Goal: Task Accomplishment & Management: Complete application form

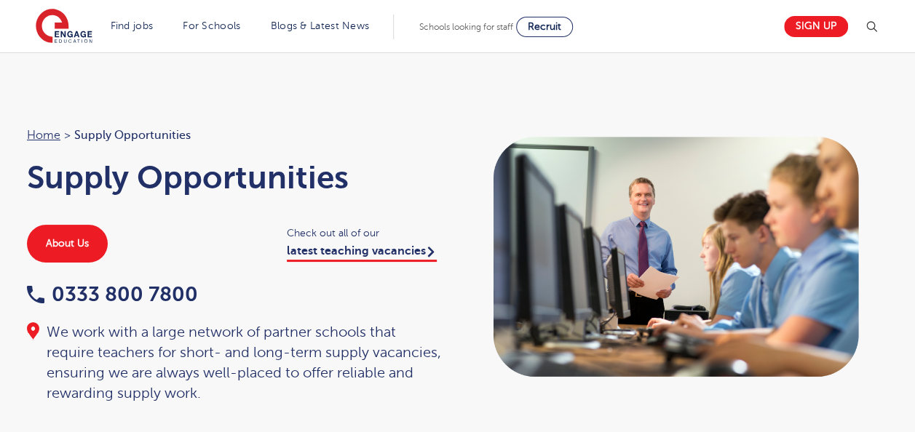
click at [416, 326] on div "Home > Supply Opportunities Supply Opportunities About Us Check out all of our …" at bounding box center [457, 265] width 890 height 278
drag, startPoint x: 416, startPoint y: 326, endPoint x: 340, endPoint y: 210, distance: 139.3
click at [340, 210] on div "Home > Supply Opportunities Supply Opportunities About Us Check out all of our …" at bounding box center [234, 265] width 445 height 278
drag, startPoint x: 340, startPoint y: 210, endPoint x: 266, endPoint y: 215, distance: 74.5
click at [266, 215] on div "Home > Supply Opportunities Supply Opportunities About Us Check out all of our …" at bounding box center [234, 265] width 445 height 278
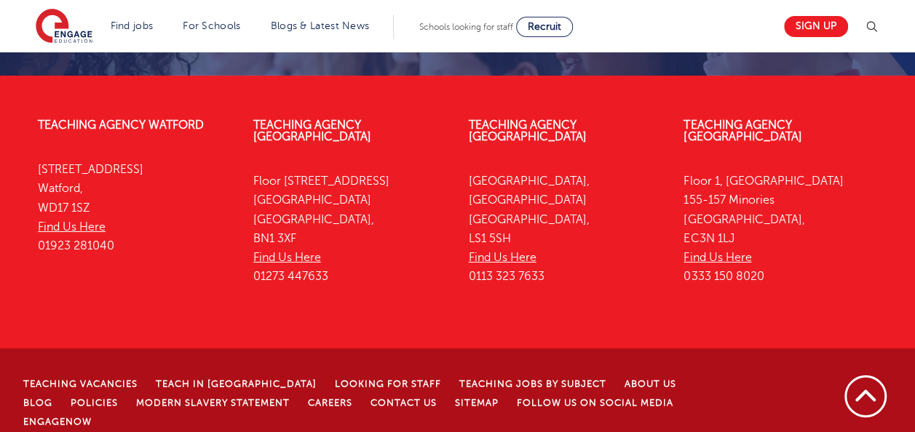
scroll to position [2298, 0]
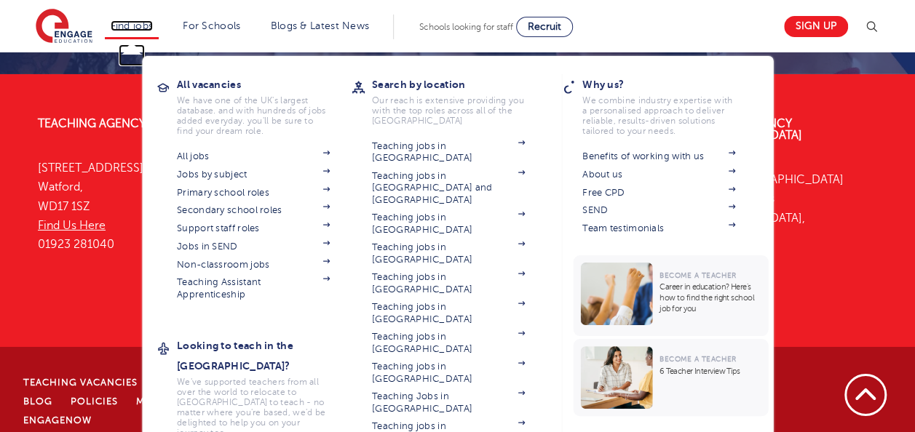
click at [132, 24] on link "Find jobs" at bounding box center [132, 25] width 43 height 11
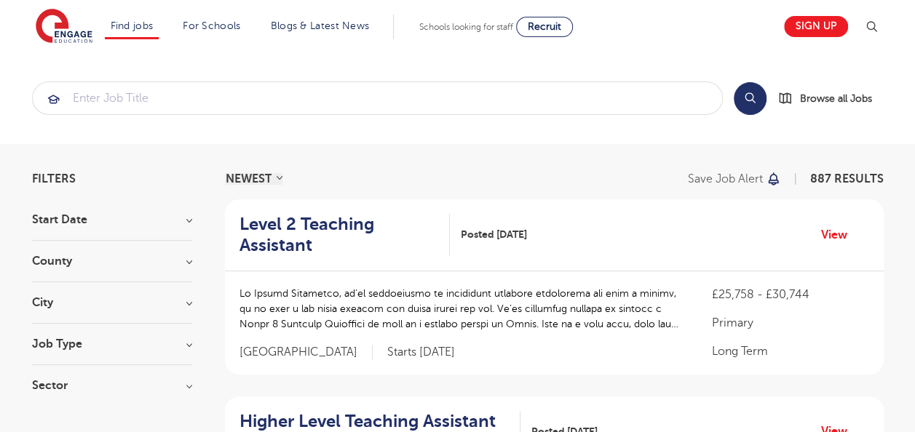
click at [62, 266] on h3 "County" at bounding box center [112, 261] width 160 height 12
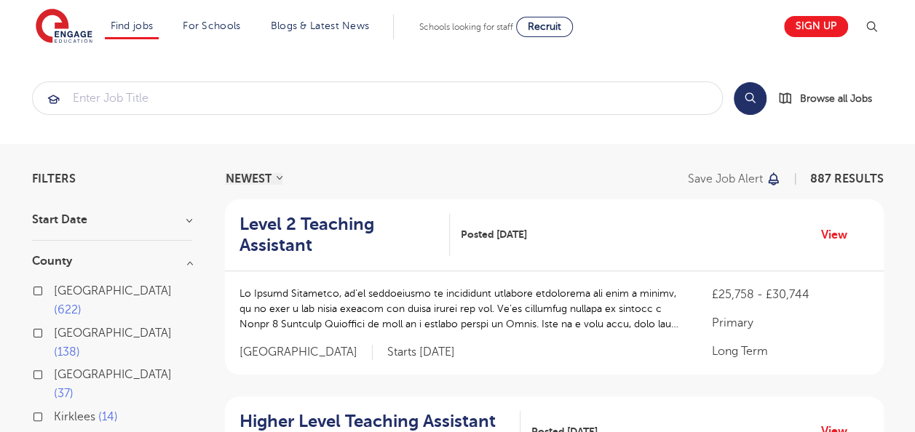
click at [61, 327] on input "Hertfordshire 138" at bounding box center [58, 331] width 9 height 9
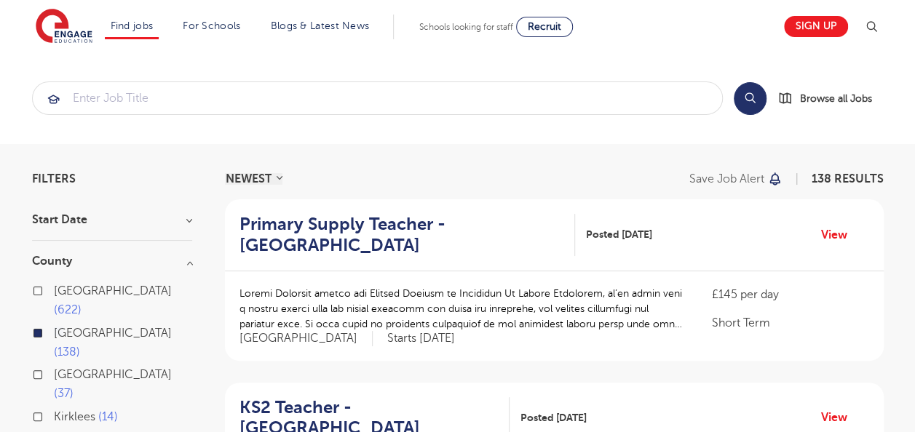
click at [73, 255] on h3 "County" at bounding box center [112, 261] width 160 height 12
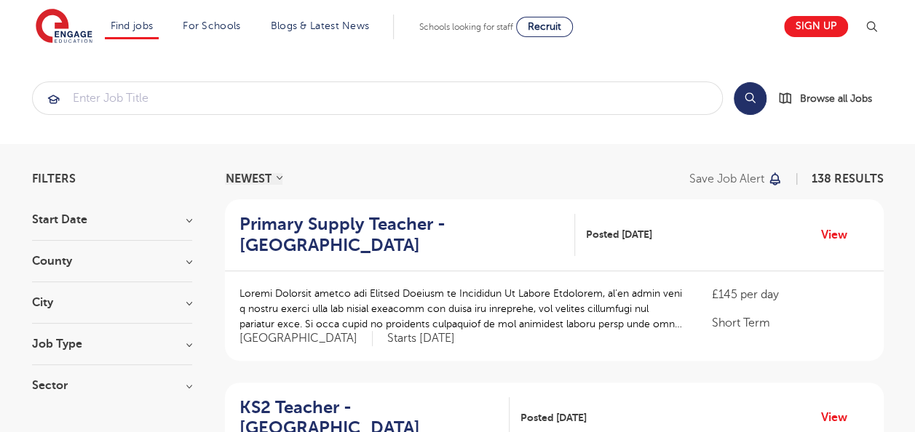
drag, startPoint x: 61, startPoint y: 310, endPoint x: 52, endPoint y: 306, distance: 9.8
click at [52, 306] on div "City Broxbourne 31 Dacorum 30 Hertsmere 26 Watford 26 St Albans 23 Show more" at bounding box center [112, 310] width 160 height 27
click at [52, 306] on h3 "City" at bounding box center [112, 303] width 160 height 12
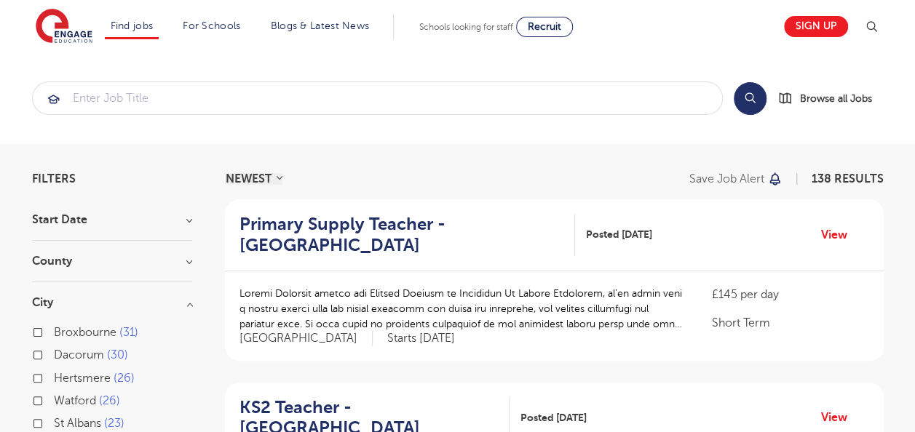
click at [162, 191] on section "Filters Start Date September 3 Show more County London 622 Hertfordshire 138 Le…" at bounding box center [112, 363] width 160 height 381
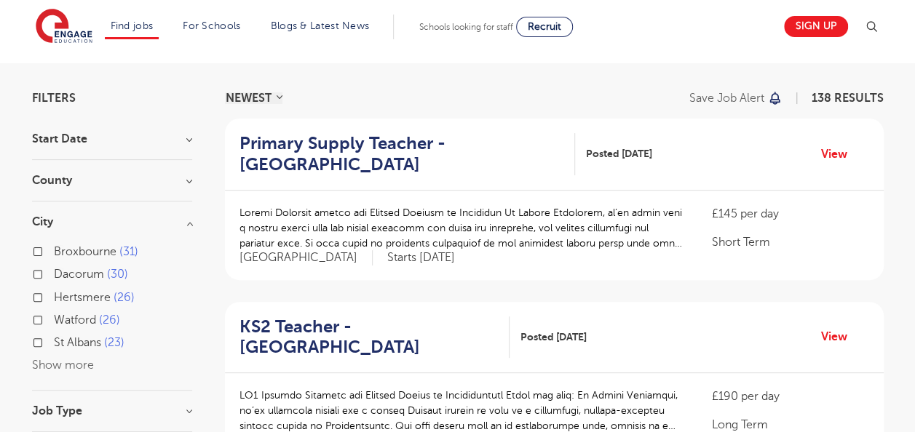
scroll to position [116, 0]
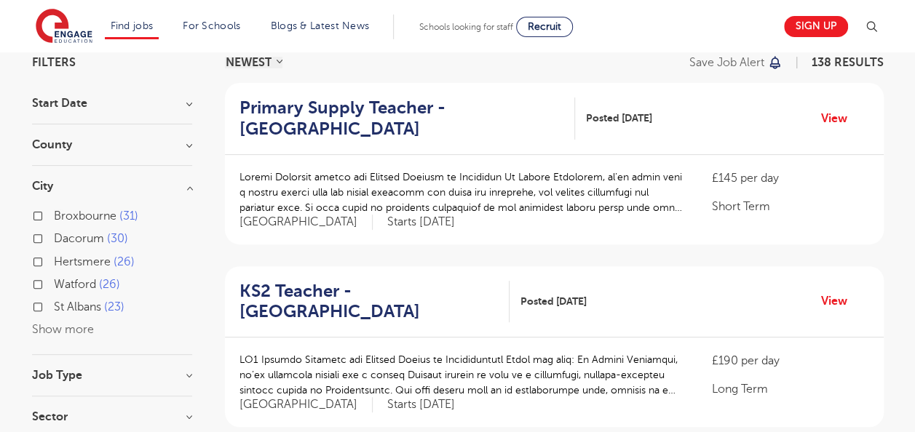
click at [82, 280] on span "Watford" at bounding box center [75, 284] width 42 height 13
click at [63, 280] on input "Watford 26" at bounding box center [58, 282] width 9 height 9
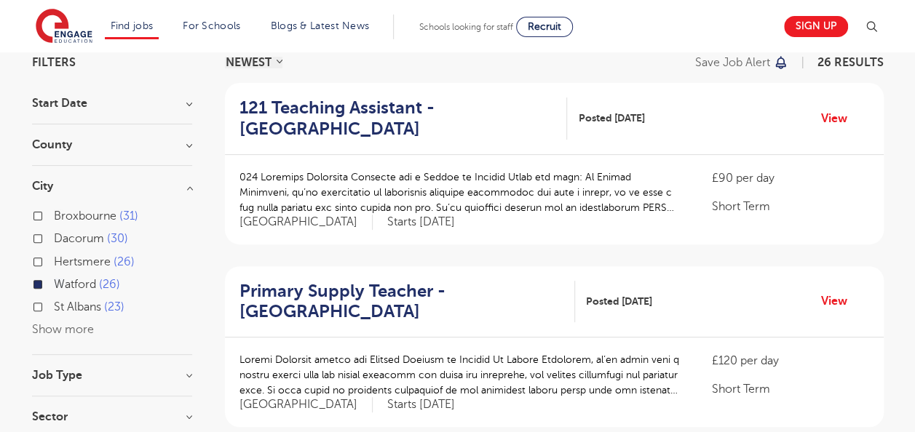
click at [55, 182] on h3 "City" at bounding box center [112, 186] width 160 height 12
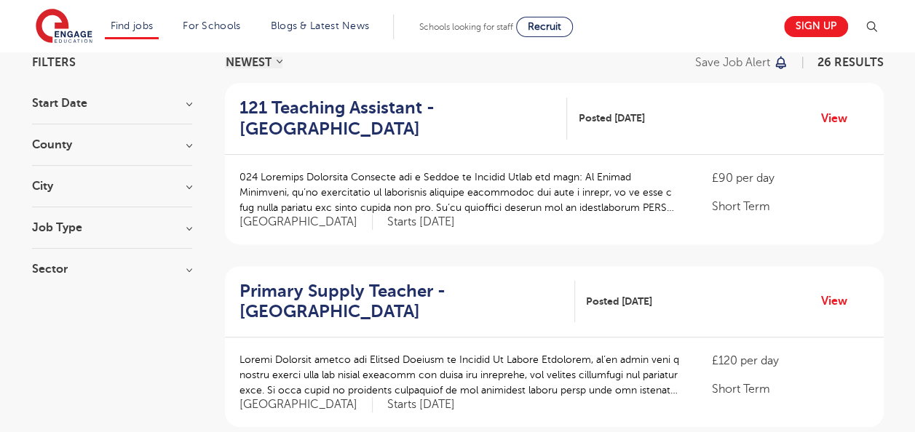
click at [77, 231] on h3 "Job Type" at bounding box center [112, 228] width 160 height 12
click at [68, 270] on h3 "Sector" at bounding box center [112, 269] width 160 height 12
click at [62, 295] on input "Short Term 16" at bounding box center [58, 297] width 9 height 9
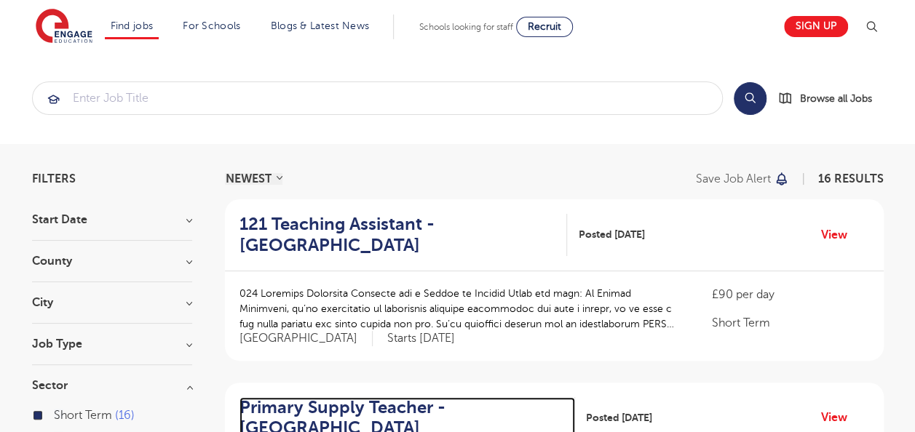
click at [427, 410] on h2 "Primary Supply Teacher - Watford" at bounding box center [401, 418] width 324 height 42
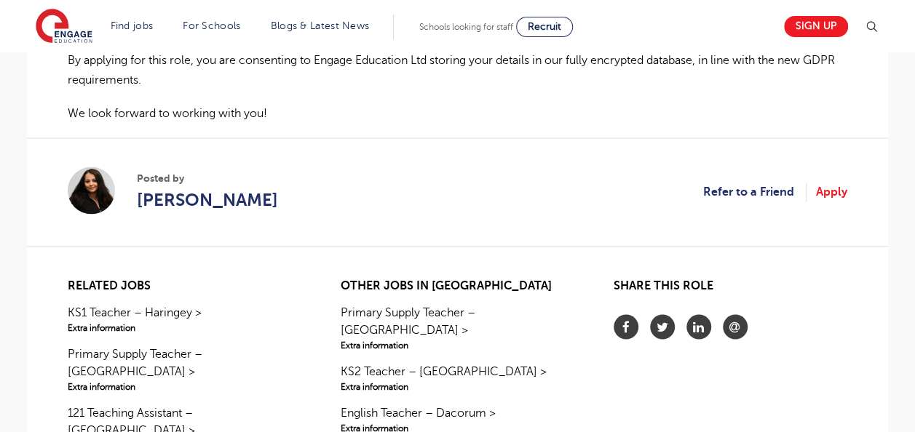
scroll to position [1252, 0]
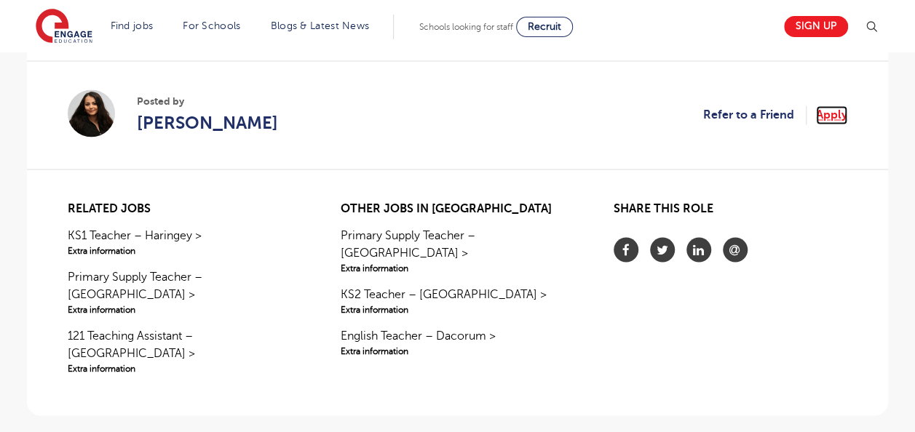
click at [833, 106] on link "Apply" at bounding box center [831, 115] width 31 height 19
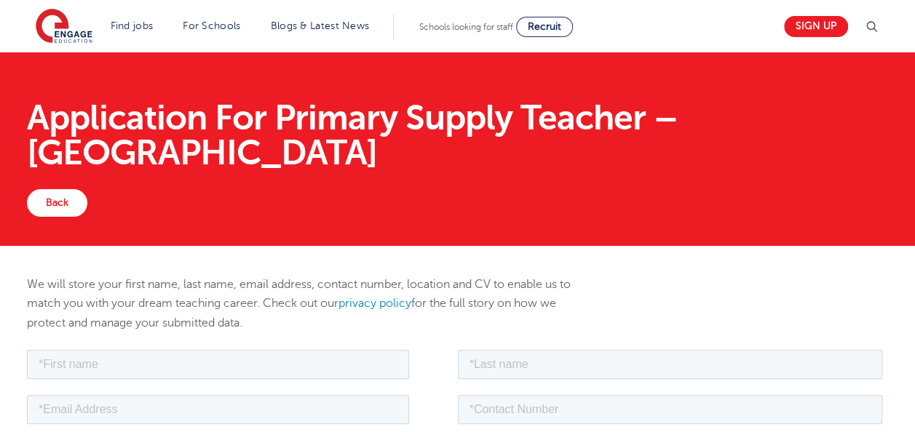
click at [275, 281] on p "We will store your first name, last name, email address, contact number, locati…" at bounding box center [310, 303] width 567 height 57
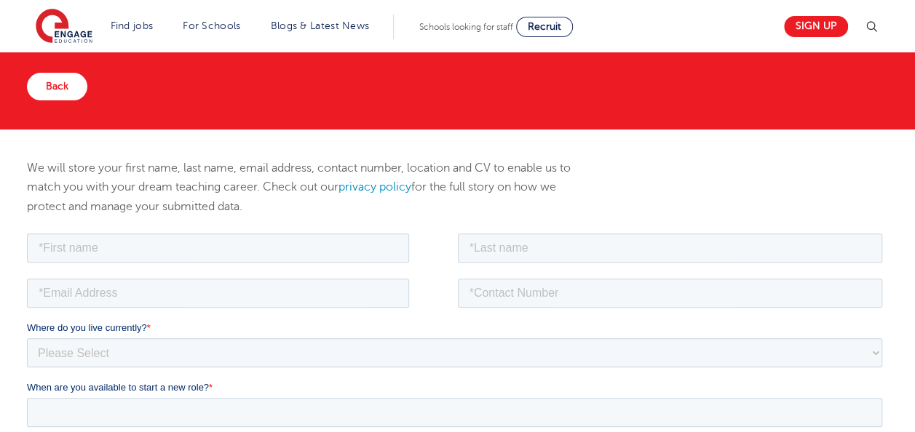
scroll to position [146, 0]
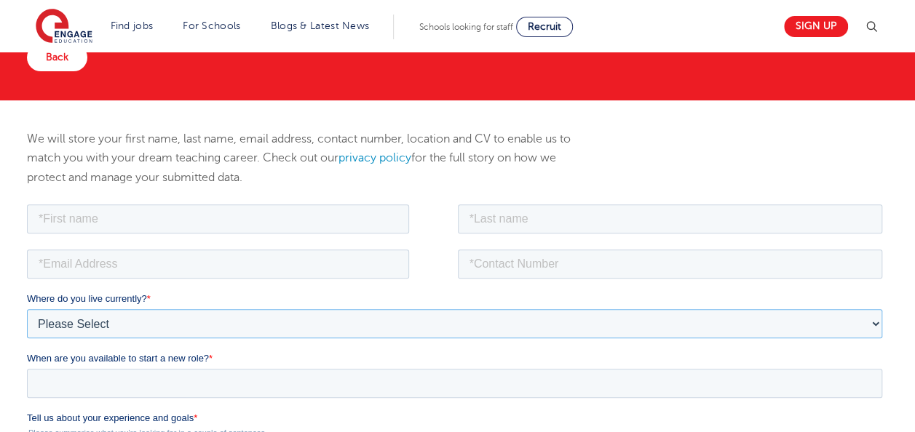
drag, startPoint x: 302, startPoint y: 482, endPoint x: 275, endPoint y: 315, distance: 168.8
click at [275, 315] on select "Please Select UK Canada Ireland Australia New Zealand Europe USA South Africa J…" at bounding box center [454, 323] width 855 height 29
select select "UK"
click at [27, 309] on select "Please Select UK Canada Ireland Australia New Zealand Europe USA South Africa J…" at bounding box center [454, 323] width 855 height 29
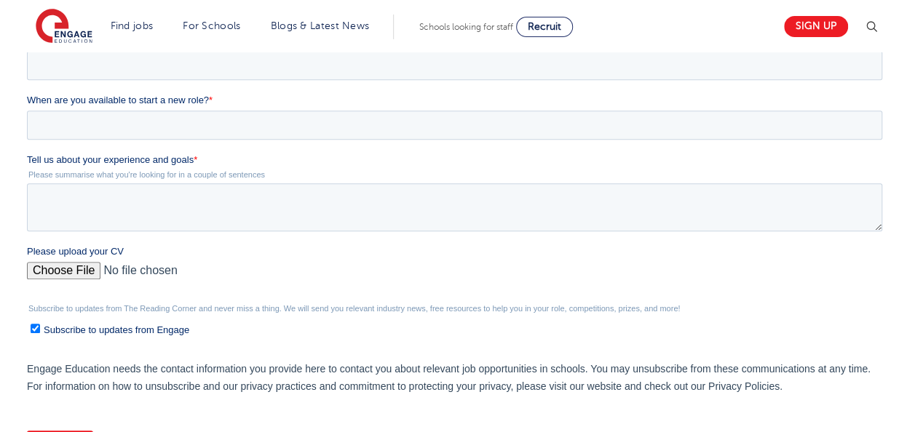
scroll to position [524, 0]
